Goal: Navigation & Orientation: Find specific page/section

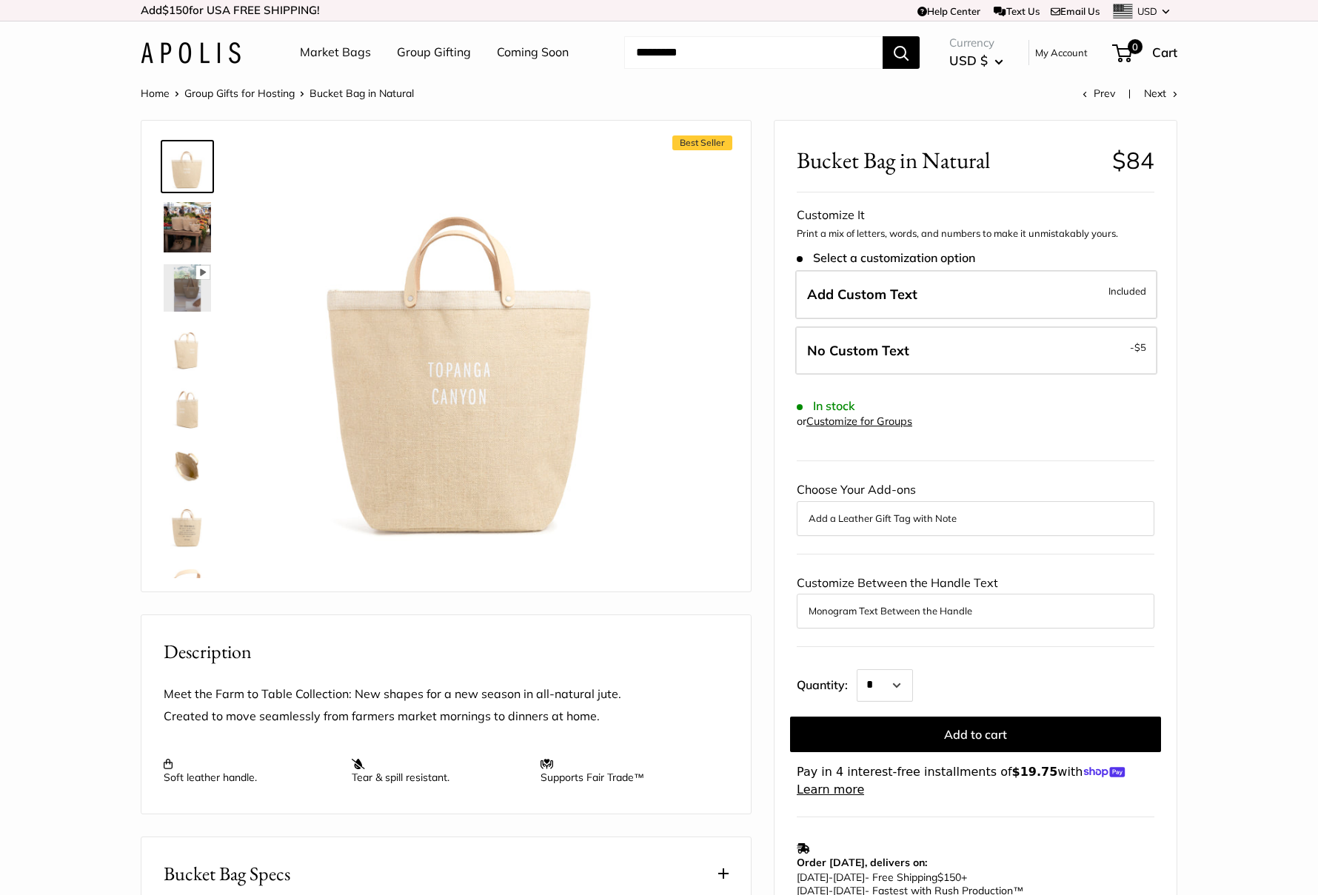
click at [257, 93] on link "Group Gifts for Hosting" at bounding box center [239, 93] width 110 height 13
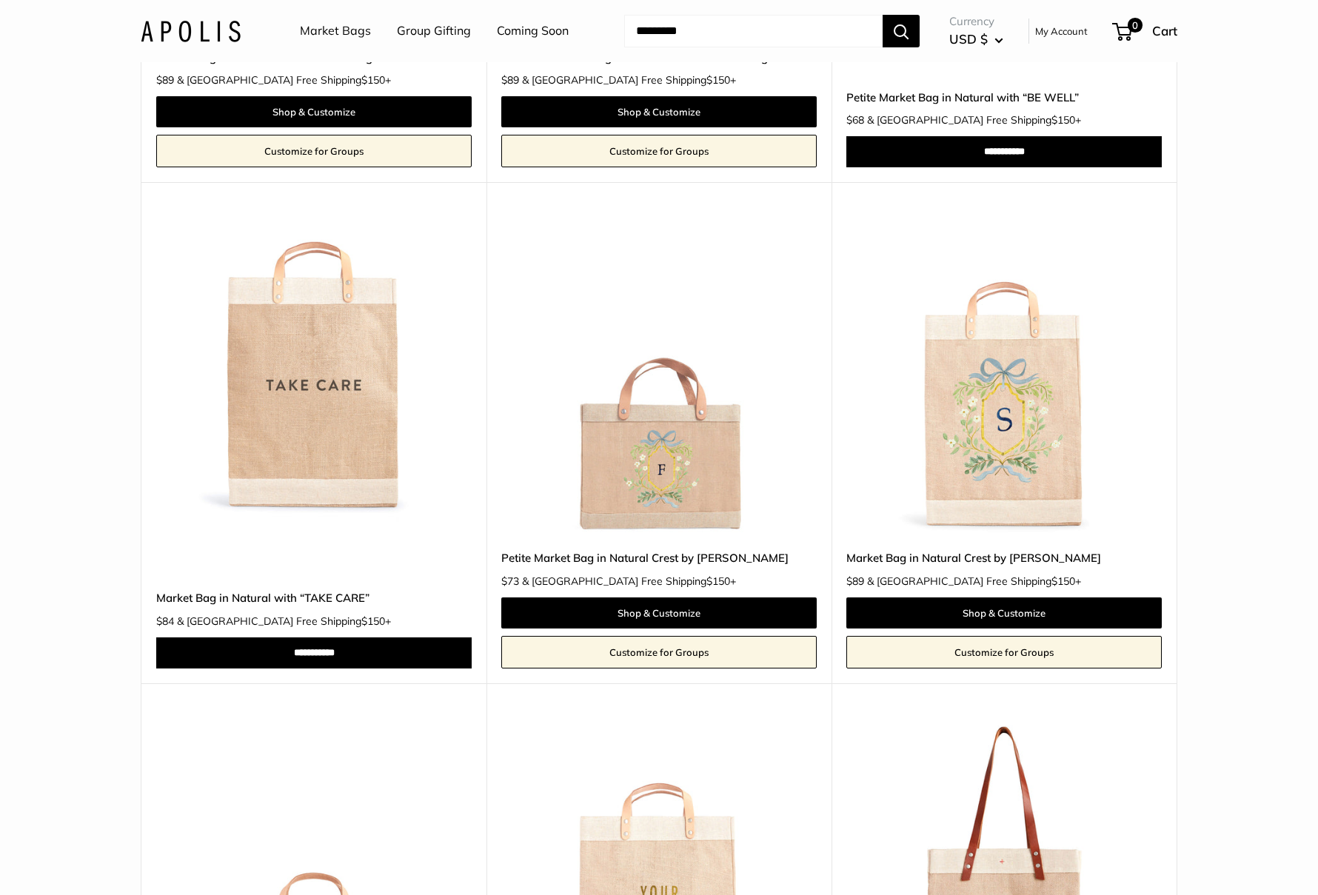
scroll to position [1810, 0]
